Goal: Information Seeking & Learning: Check status

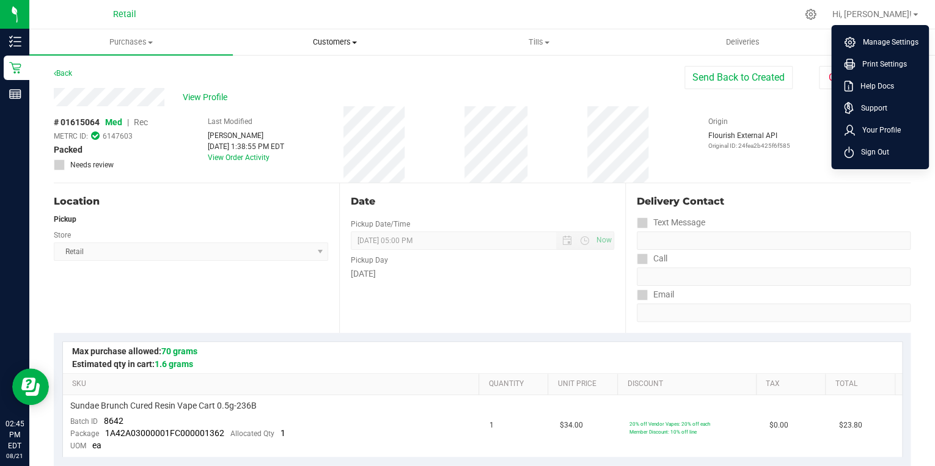
click at [323, 41] on span "Customers" at bounding box center [334, 42] width 202 height 11
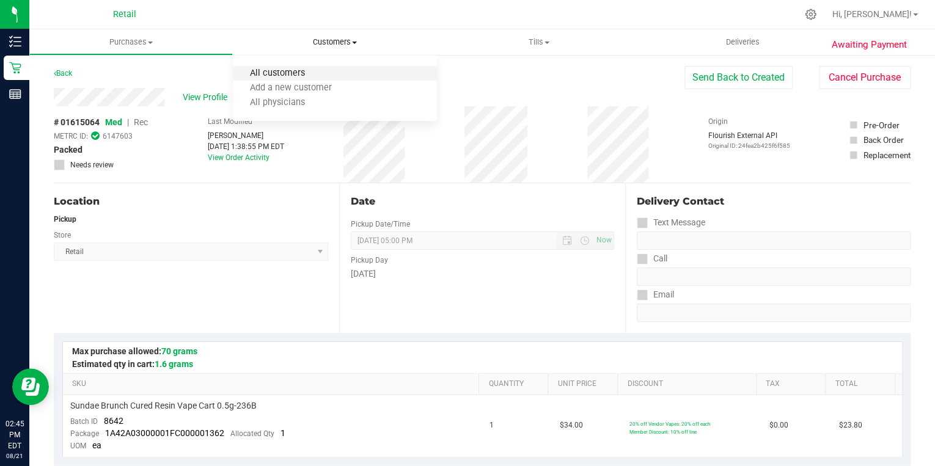
click at [281, 75] on span "All customers" at bounding box center [277, 73] width 88 height 10
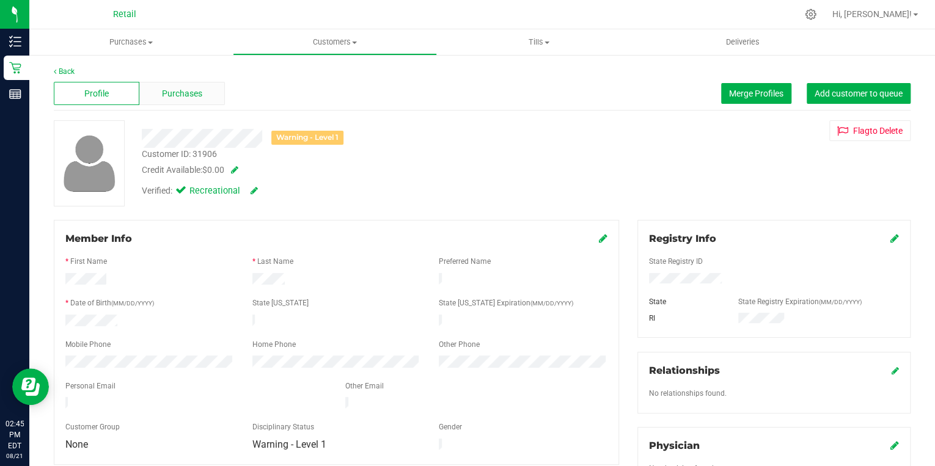
click at [196, 93] on span "Purchases" at bounding box center [182, 93] width 40 height 13
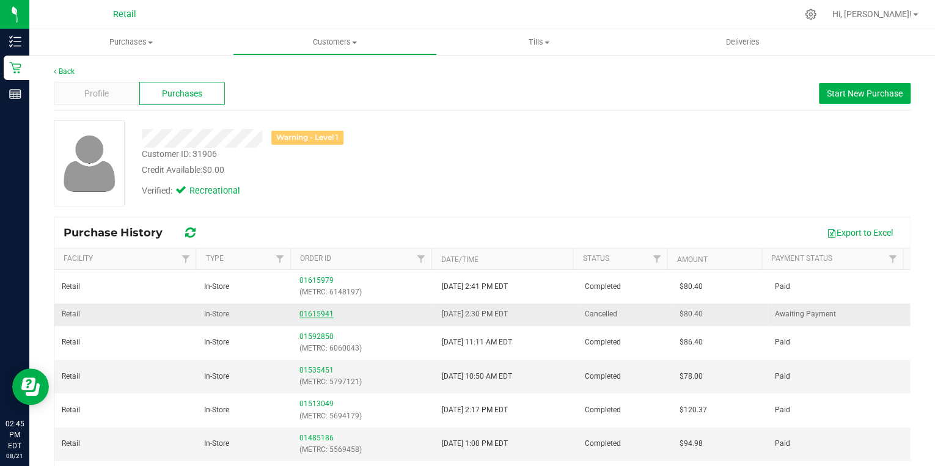
click at [312, 314] on link "01615941" at bounding box center [316, 314] width 34 height 9
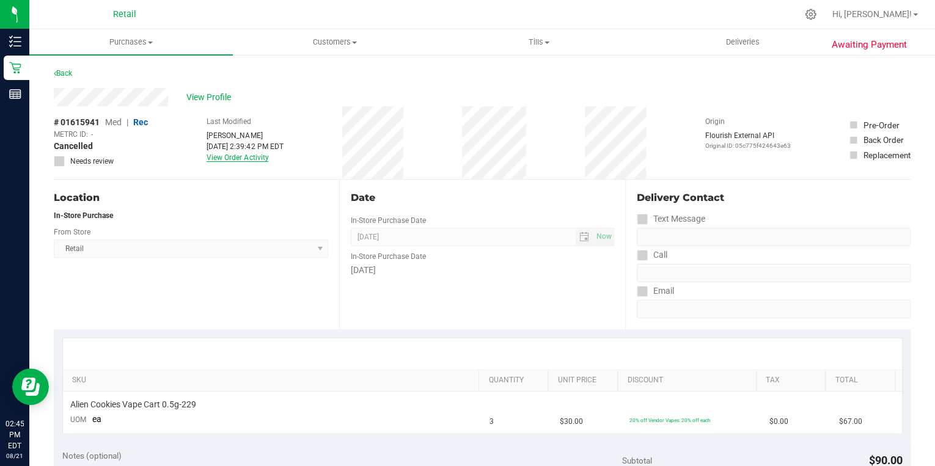
click at [245, 159] on link "View Order Activity" at bounding box center [237, 157] width 62 height 9
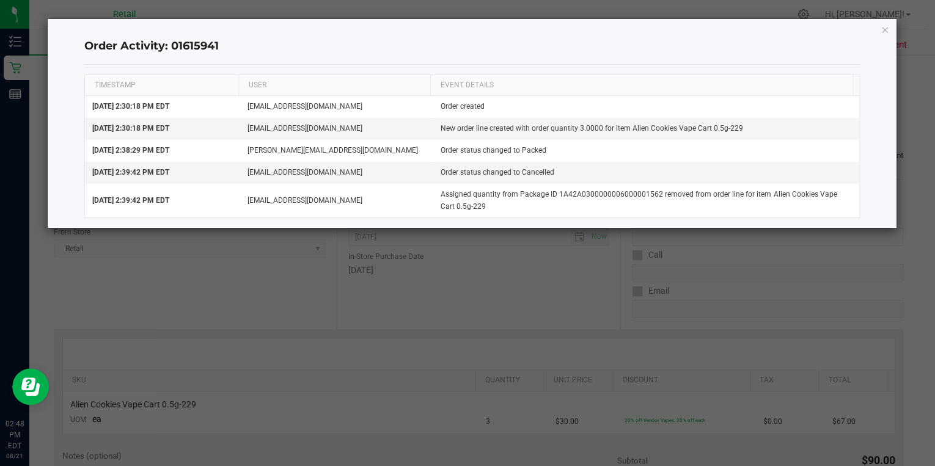
click at [883, 29] on icon "button" at bounding box center [884, 29] width 9 height 15
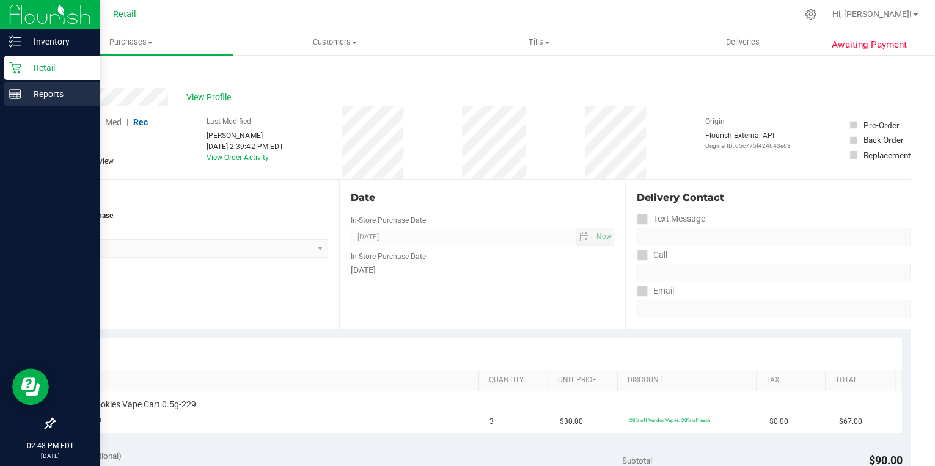
click at [46, 96] on p "Reports" at bounding box center [57, 94] width 73 height 15
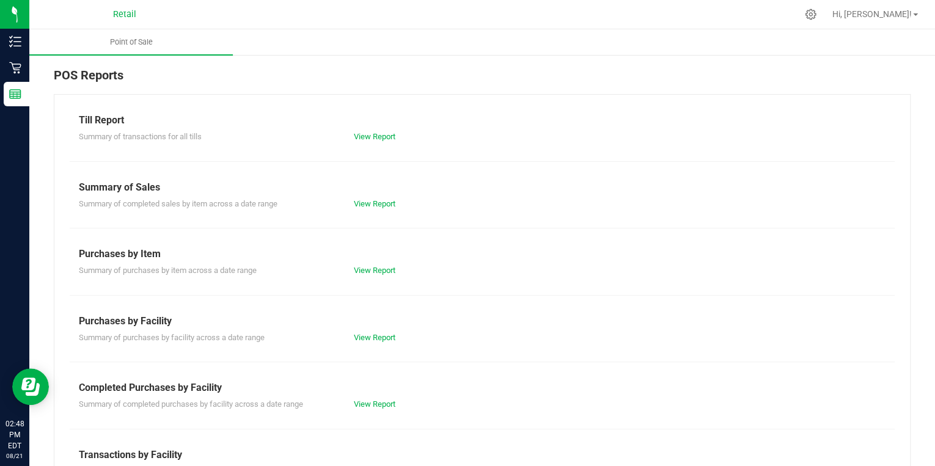
click at [385, 128] on div "Summary of transactions for all tills View Report" at bounding box center [482, 135] width 825 height 15
click at [379, 137] on link "View Report" at bounding box center [375, 136] width 42 height 9
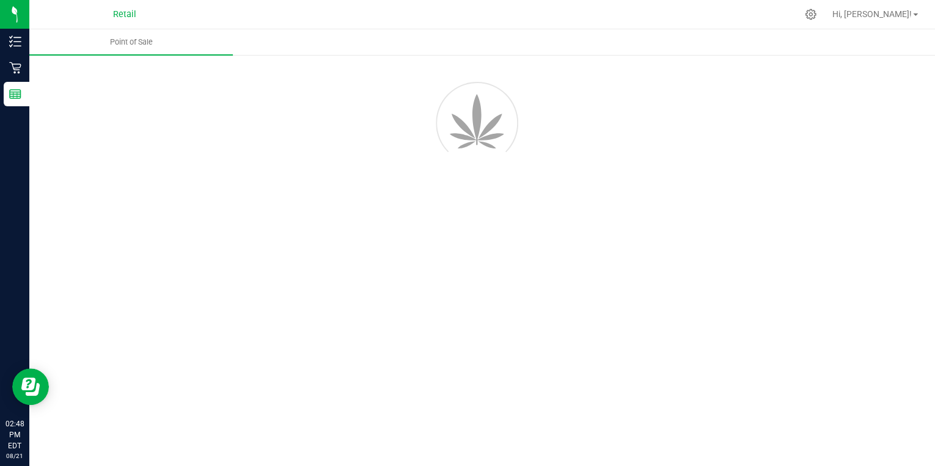
click at [807, 367] on div "Point of Sale" at bounding box center [481, 247] width 905 height 437
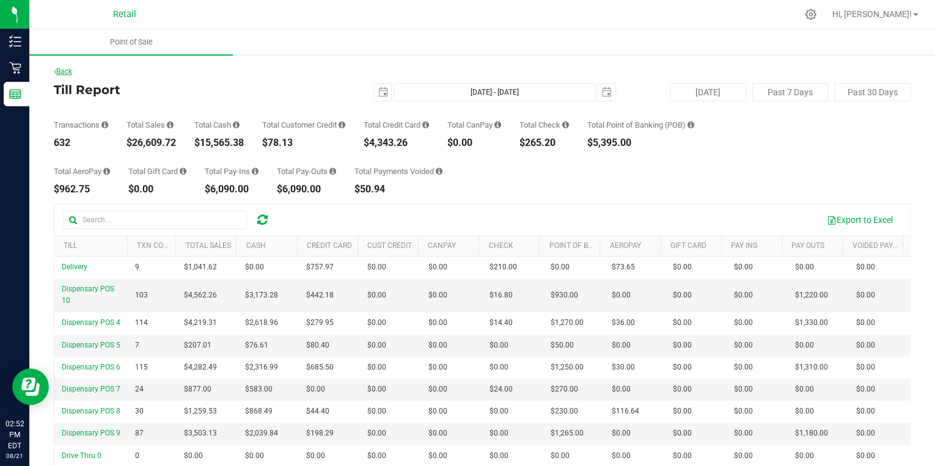
click at [61, 71] on link "Back" at bounding box center [63, 71] width 18 height 9
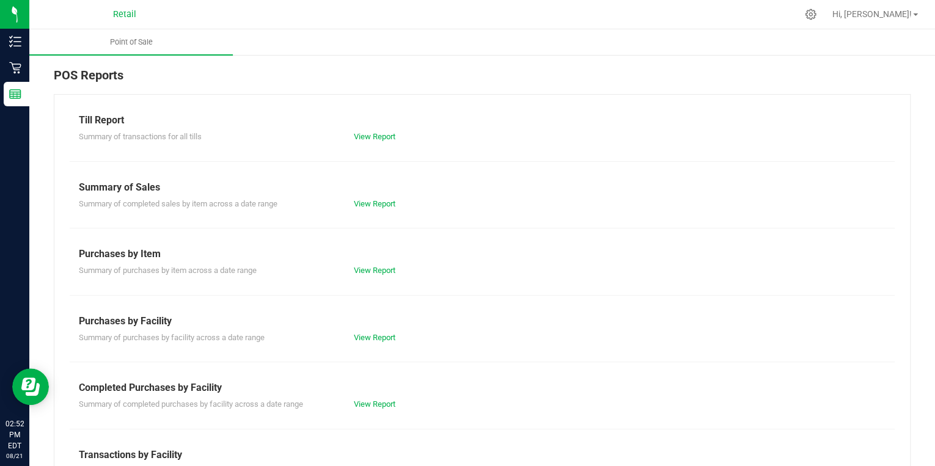
click at [702, 330] on div "Summary of purchases by facility across a date range View Report" at bounding box center [482, 336] width 825 height 15
